Goal: Task Accomplishment & Management: Manage account settings

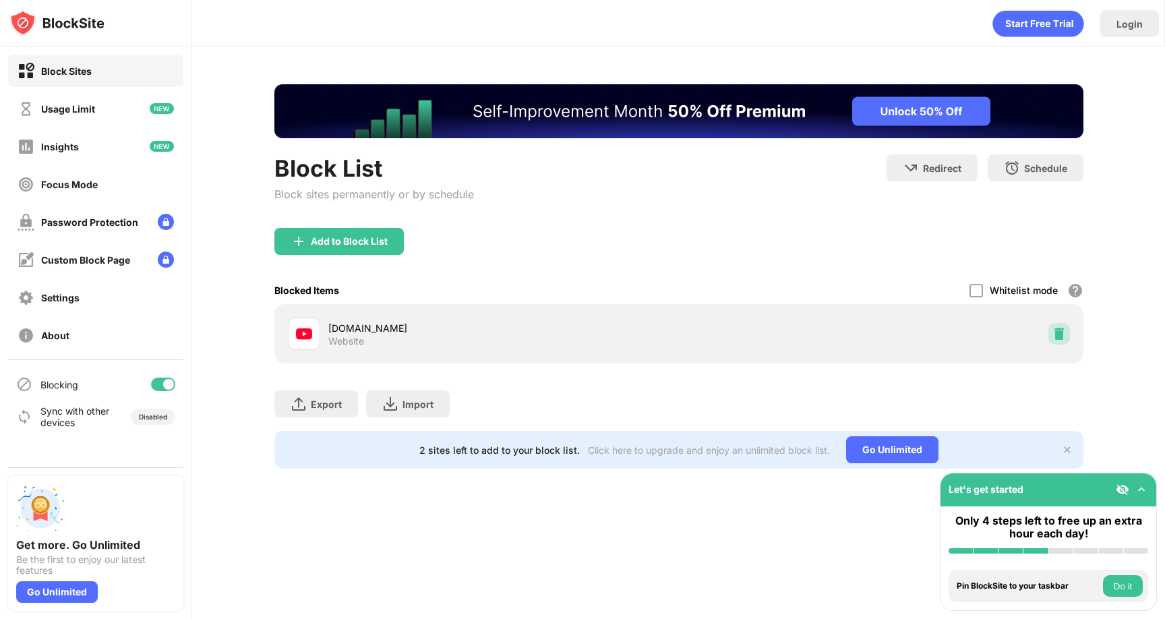
click at [1059, 326] on div at bounding box center [1060, 334] width 22 height 22
click at [1058, 332] on img at bounding box center [1059, 333] width 13 height 13
